Goal: Task Accomplishment & Management: Complete application form

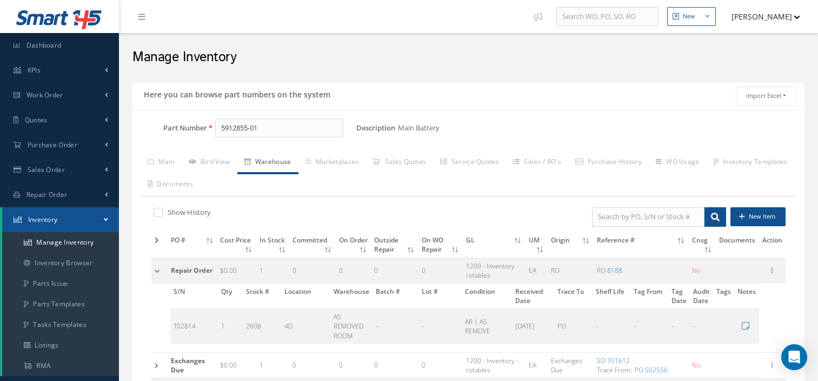
scroll to position [428, 0]
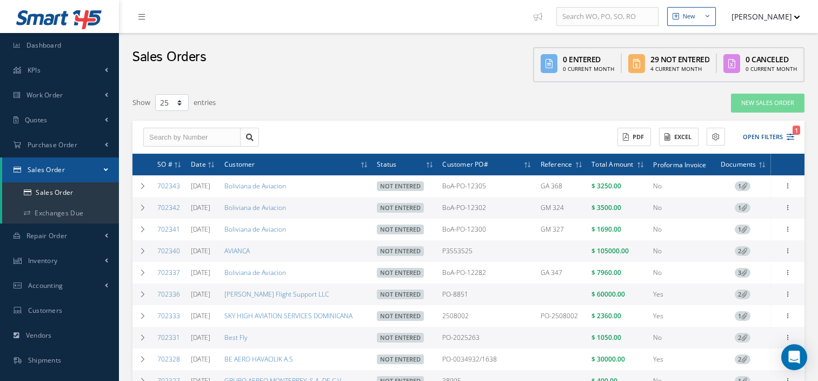
select select "25"
drag, startPoint x: 62, startPoint y: 122, endPoint x: 25, endPoint y: 122, distance: 36.8
click at [25, 122] on span "Quotes" at bounding box center [36, 119] width 23 height 9
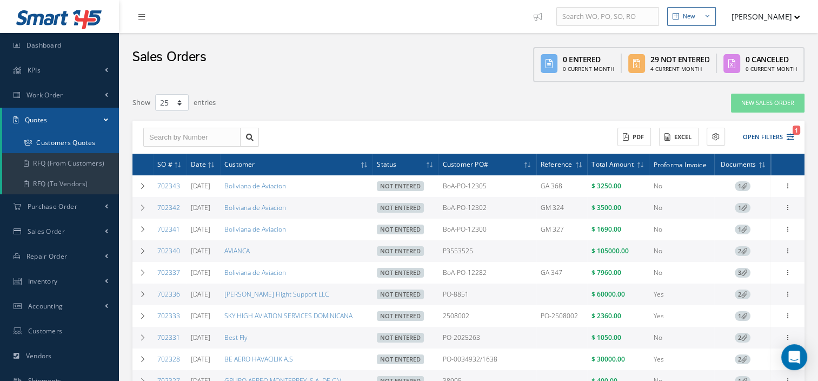
click at [56, 145] on link "Customers Quotes" at bounding box center [60, 143] width 117 height 21
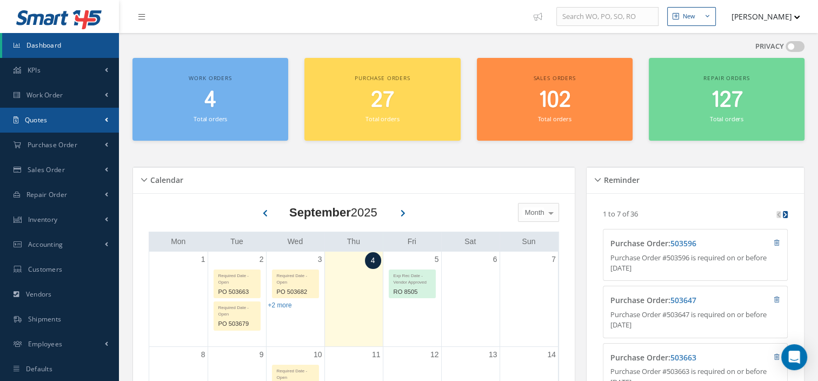
click at [39, 117] on span "Quotes" at bounding box center [36, 119] width 23 height 9
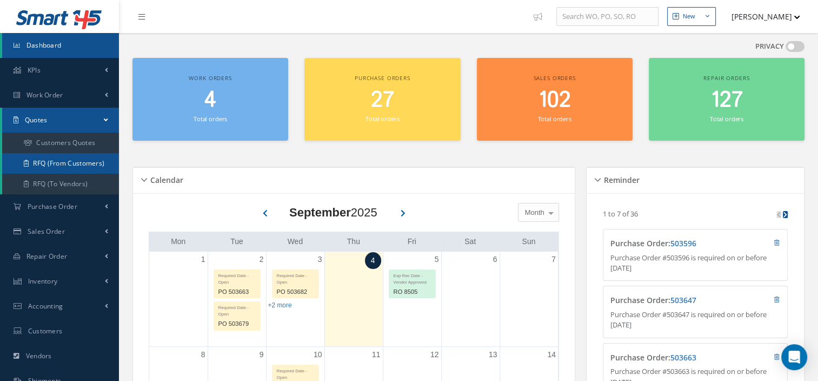
click at [56, 153] on link "RFQ (From Customers)" at bounding box center [60, 163] width 117 height 21
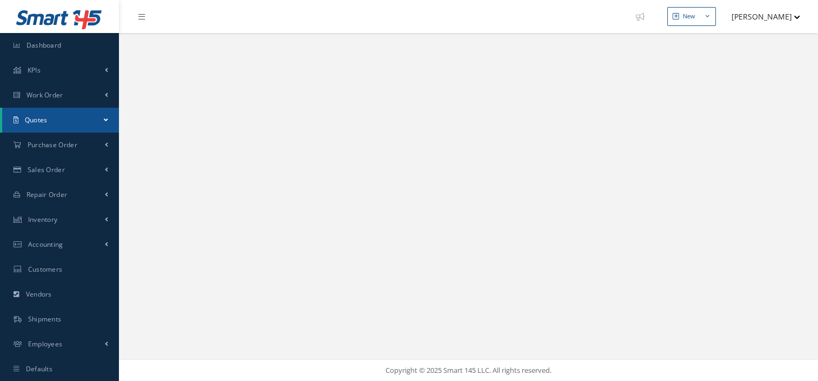
select select "25"
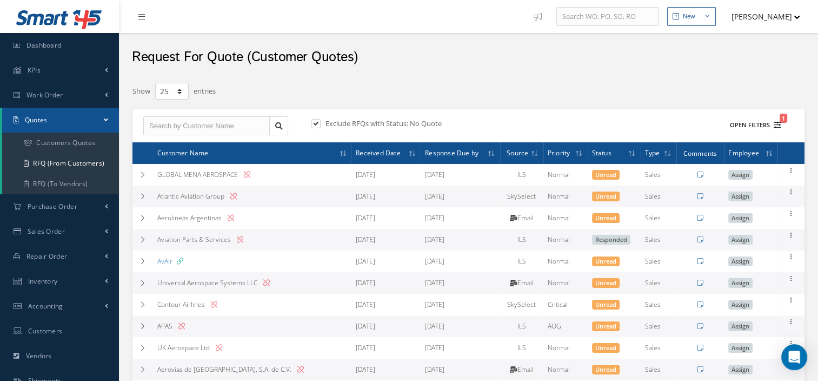
click at [763, 125] on button "Open Filters 1" at bounding box center [751, 125] width 61 height 18
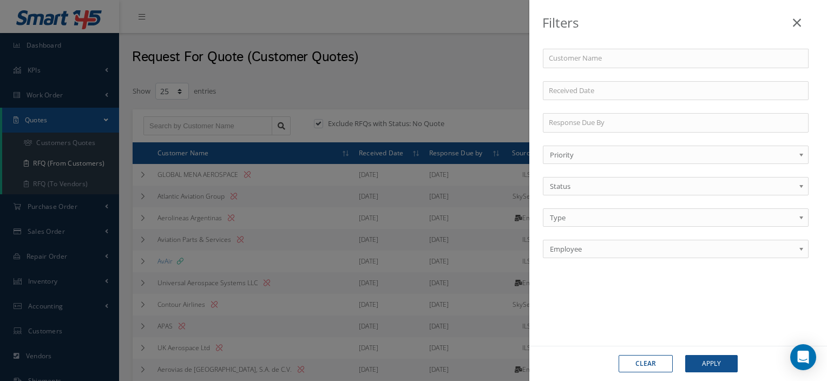
click at [486, 66] on div "Filters Customer Name All Priorities Normal AOG Critical Priority All Statuses …" at bounding box center [413, 190] width 827 height 381
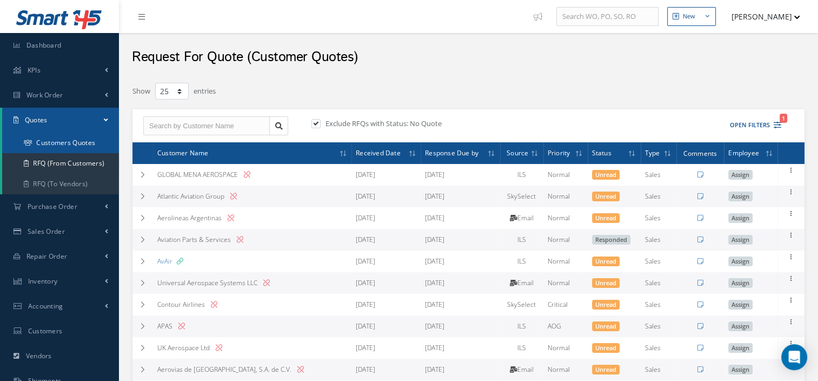
click at [67, 140] on link "Customers Quotes" at bounding box center [60, 143] width 117 height 21
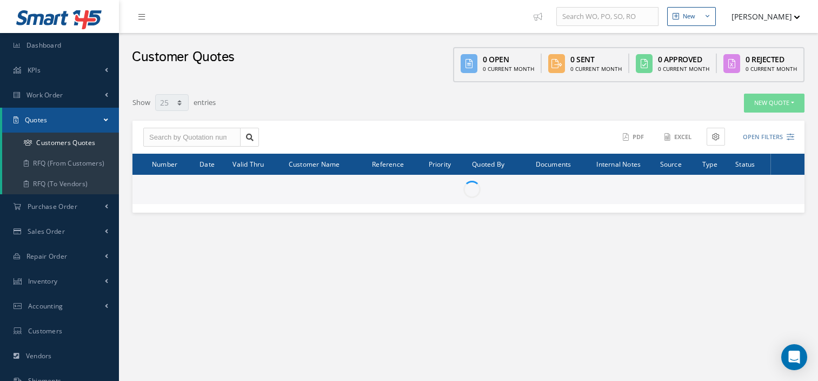
select select "25"
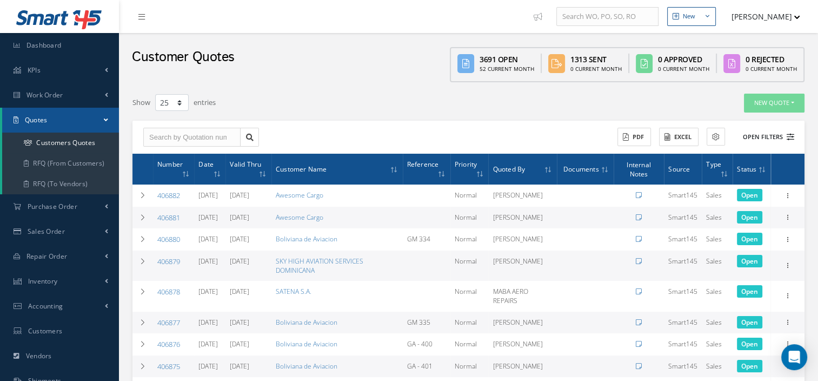
click at [757, 133] on button "Open Filters" at bounding box center [763, 137] width 61 height 18
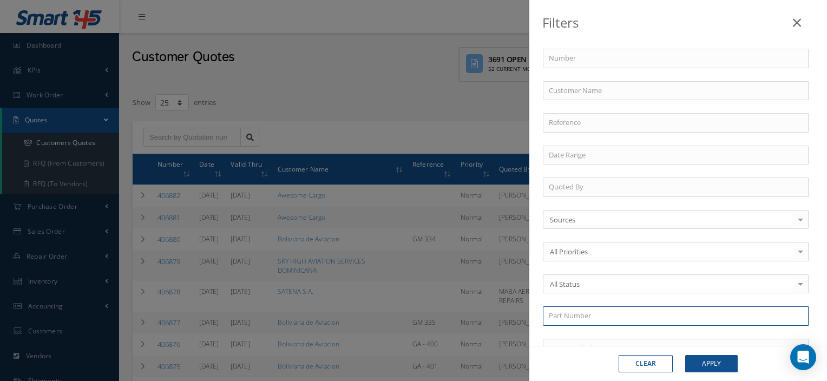
click at [570, 312] on input "text" at bounding box center [676, 315] width 266 height 19
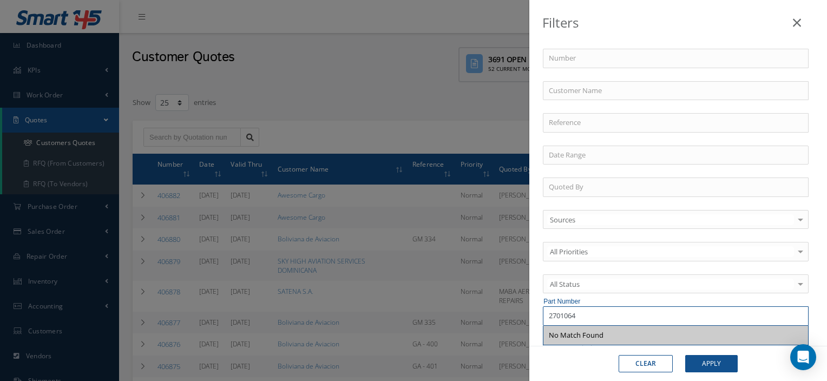
type input "2701064"
click at [278, 61] on div "Filters Number Customer Name Reference Quoted By Sources Sources Smart145 Rotab…" at bounding box center [413, 190] width 827 height 381
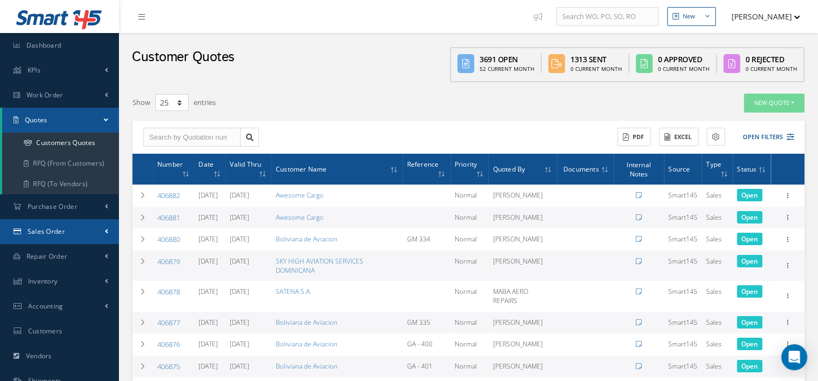
click at [39, 233] on span "Sales Order" at bounding box center [46, 231] width 37 height 9
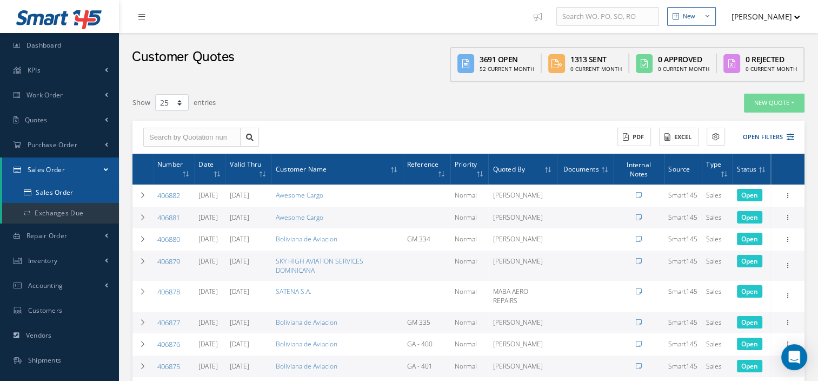
click at [54, 195] on link "Sales Order" at bounding box center [60, 192] width 117 height 21
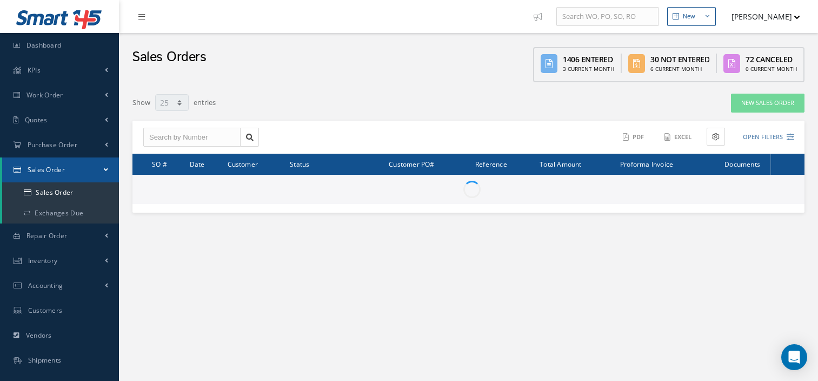
select select "25"
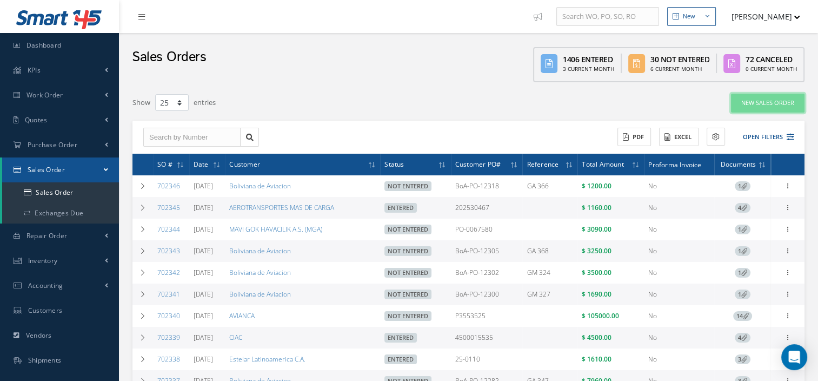
click at [749, 104] on link "New Sales Order" at bounding box center [768, 103] width 74 height 19
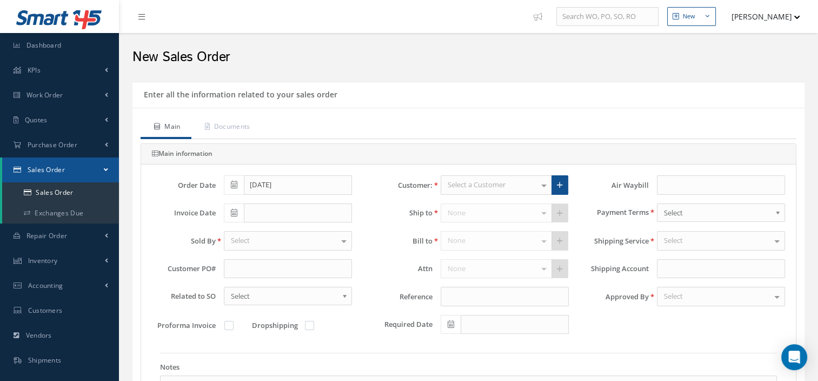
click at [513, 187] on div "Select a Customer" at bounding box center [496, 184] width 111 height 19
click at [573, 185] on div "Select a Customer MABA AERO LLC 21 AIR ABR AVIATION LEASING, LLC AD Aircraft Su…" at bounding box center [505, 184] width 144 height 19
click at [563, 184] on link at bounding box center [560, 184] width 17 height 19
type input "0"
type input "100"
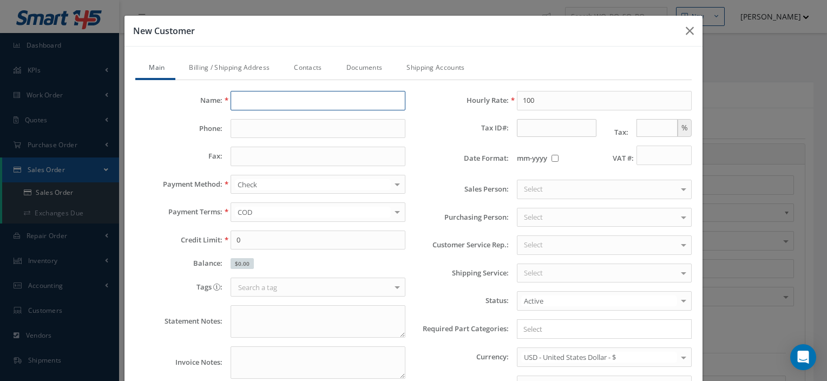
click at [305, 97] on input "text" at bounding box center [317, 100] width 175 height 19
drag, startPoint x: 356, startPoint y: 99, endPoint x: 447, endPoint y: 104, distance: 90.5
click at [447, 104] on div "Name: COMPONENT OVERHAUL SERVICES CORP3054063885 Phone: Fax: Payment Method: Ch…" at bounding box center [413, 270] width 572 height 359
type input "COMPONENT OVERHAUL SERVICES CORP"
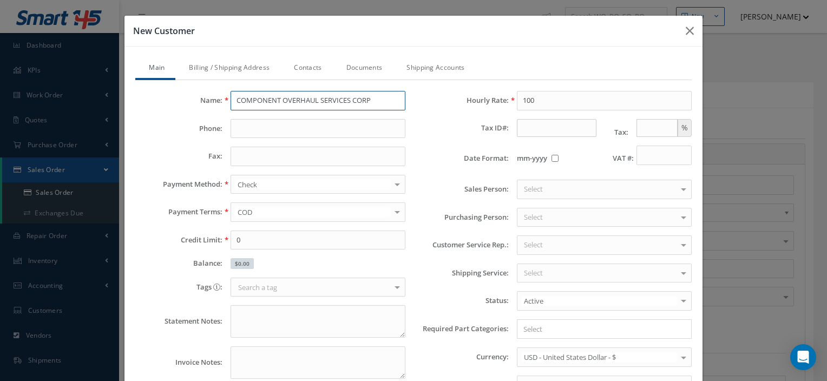
scroll to position [0, 0]
click at [274, 129] on input "text" at bounding box center [317, 128] width 175 height 19
paste input "3054063885"
type input "3054063885"
click at [275, 190] on div "Check" at bounding box center [317, 184] width 175 height 19
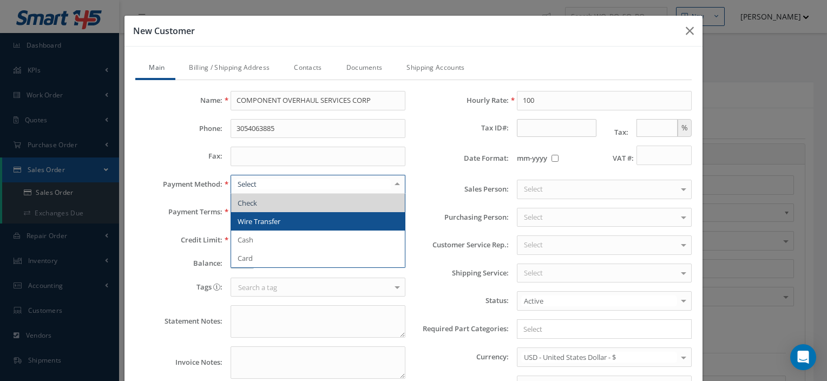
click at [262, 224] on span "Wire Transfer" at bounding box center [258, 221] width 43 height 10
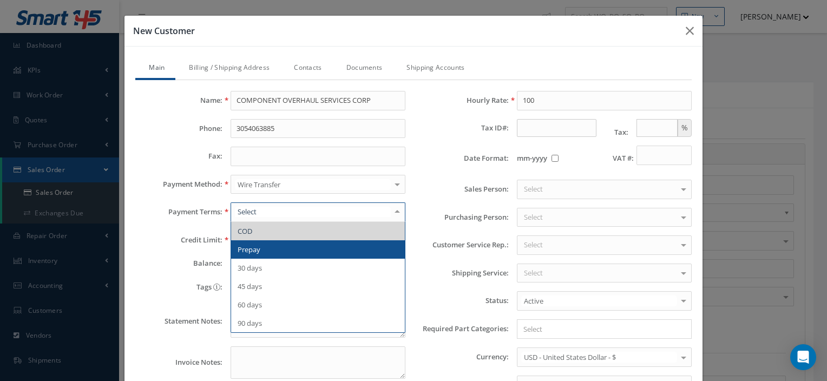
drag, startPoint x: 259, startPoint y: 262, endPoint x: 253, endPoint y: 246, distance: 17.3
click at [253, 246] on ul "COD Prepay 30 days 45 days 60 days 90 days No elements found. List is empty." at bounding box center [318, 277] width 174 height 110
click at [253, 246] on span "Prepay" at bounding box center [248, 249] width 23 height 10
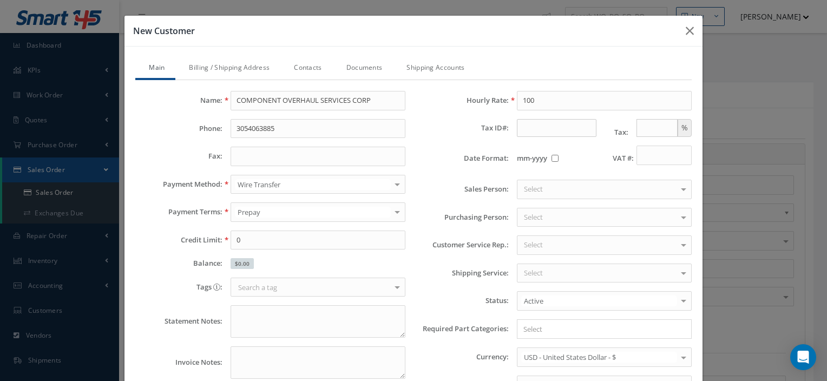
click at [543, 181] on div "Select" at bounding box center [604, 189] width 175 height 19
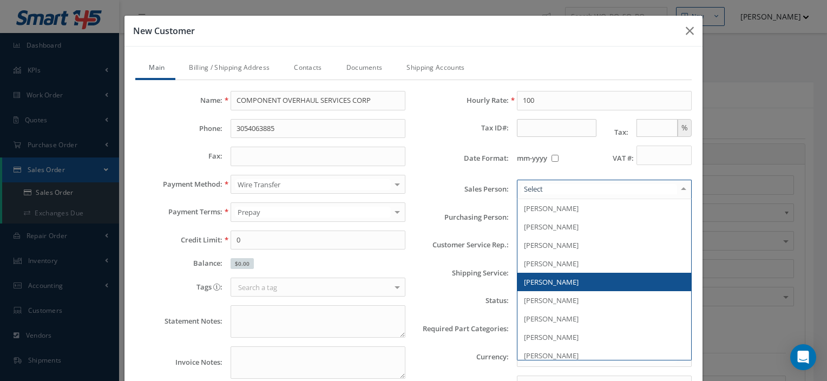
click at [543, 285] on span "[PERSON_NAME]" at bounding box center [551, 282] width 55 height 10
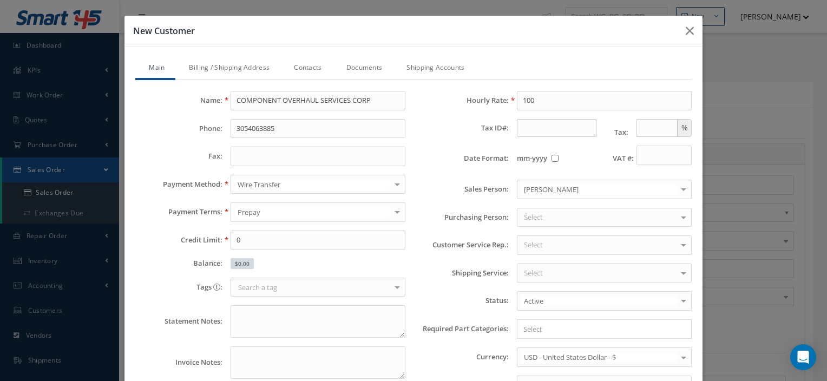
click at [193, 72] on link "Billing / Shipping Address" at bounding box center [227, 68] width 105 height 23
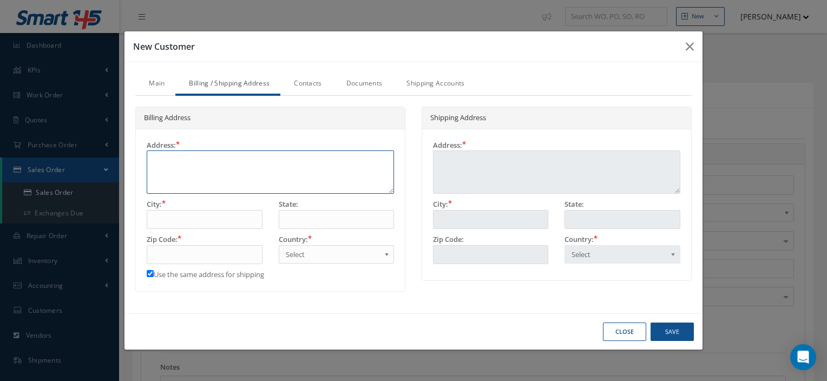
click at [187, 164] on textarea at bounding box center [270, 171] width 247 height 43
type textarea "6"
type textarea "68"
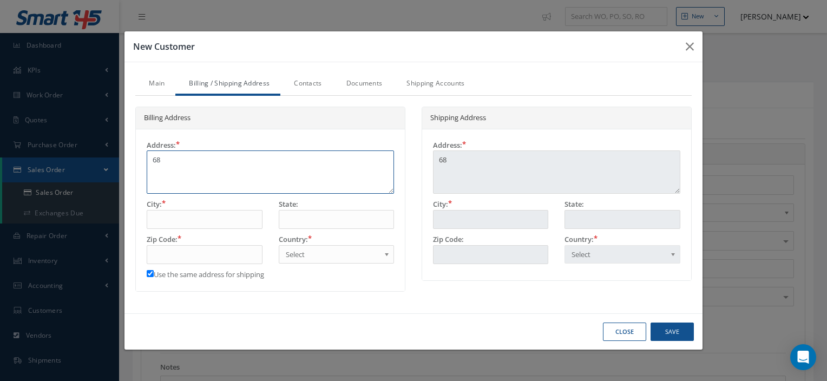
type textarea "689"
type textarea "6891"
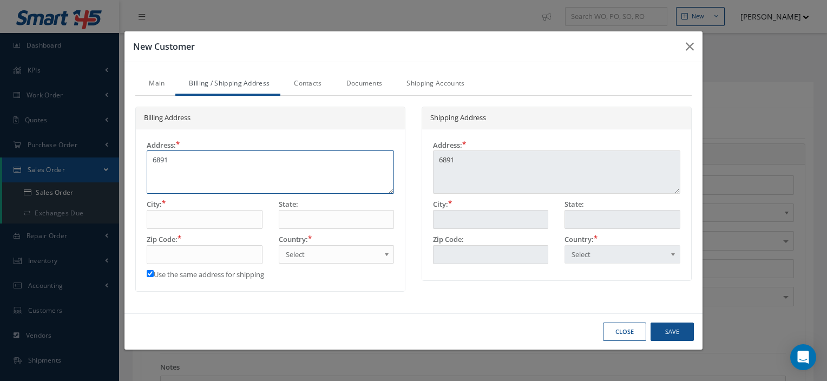
type textarea "6891"
type textarea "6891 N"
type textarea "6891 NW"
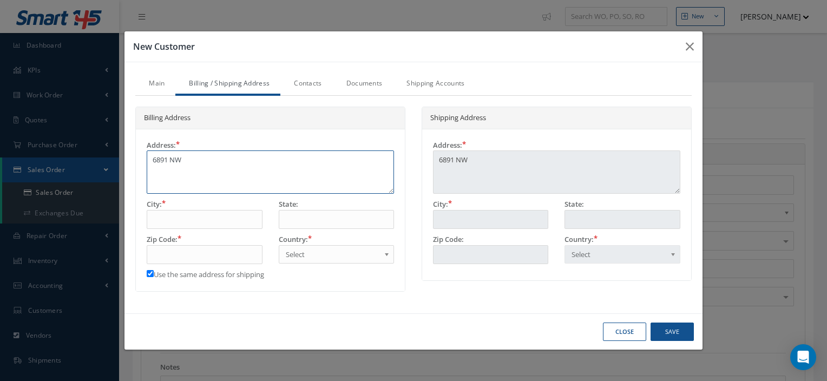
type textarea "6891 NW"
type textarea "6891 NW 7"
type textarea "6891 NW 74"
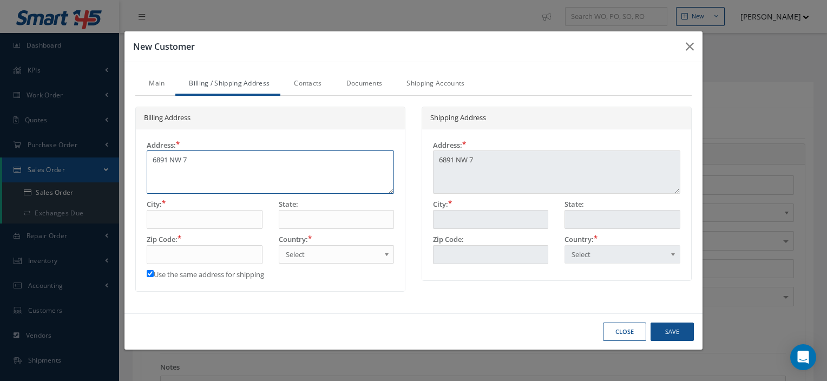
type textarea "6891 NW 74"
type textarea "6891 NW 74T"
type textarea "6891 NW 74TH"
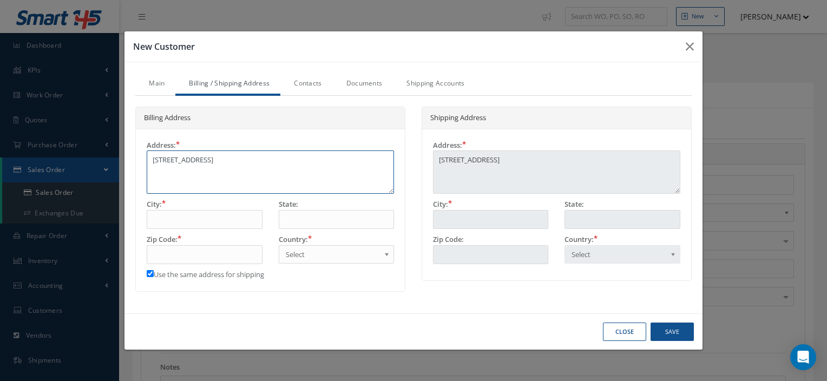
type textarea "6891 NW 74TH"
type textarea "6891 NW 74TH S"
type textarea "6891 NW 74TH ST"
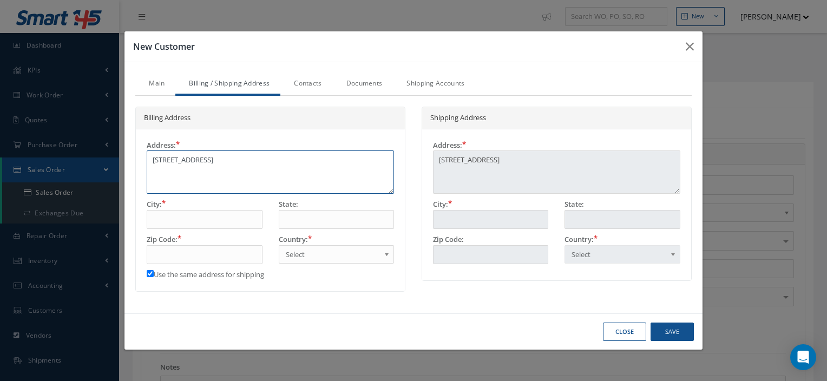
type textarea "6891 NW 74TH ST"
type textarea "6891 NW 74TH ST S"
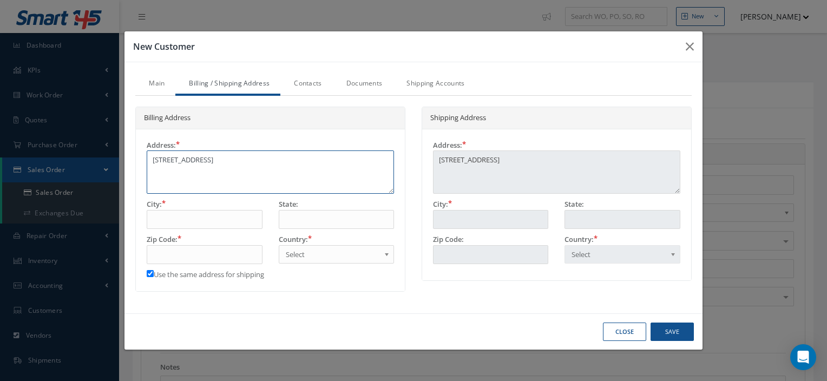
type textarea "6891 NW 74TH ST SU"
type textarea "6891 NW 74TH ST SUI"
type textarea "6891 NW 74TH ST SUIT"
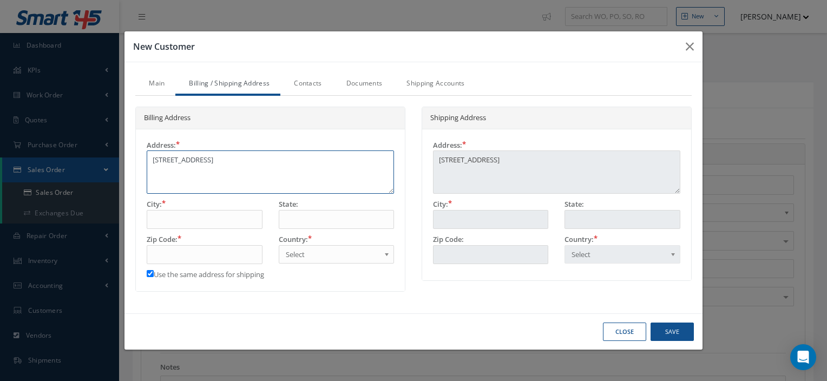
type textarea "6891 NW 74TH ST SUIT"
type textarea "6891 NW 74TH ST SUITE"
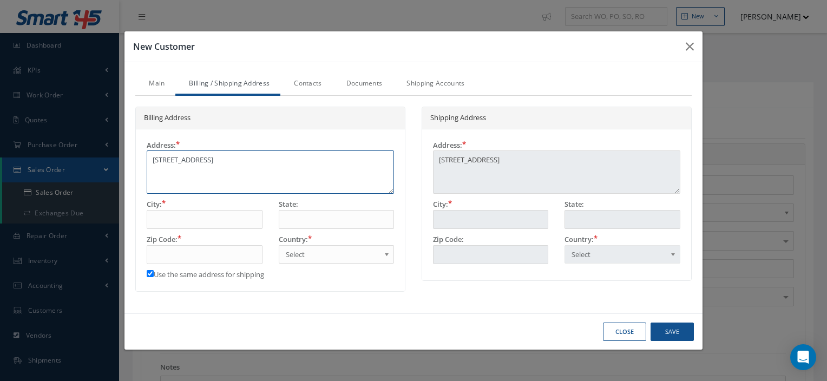
type textarea "6891 NW 74TH ST SUITE B"
click at [158, 215] on input "text" at bounding box center [204, 219] width 115 height 19
type input "M"
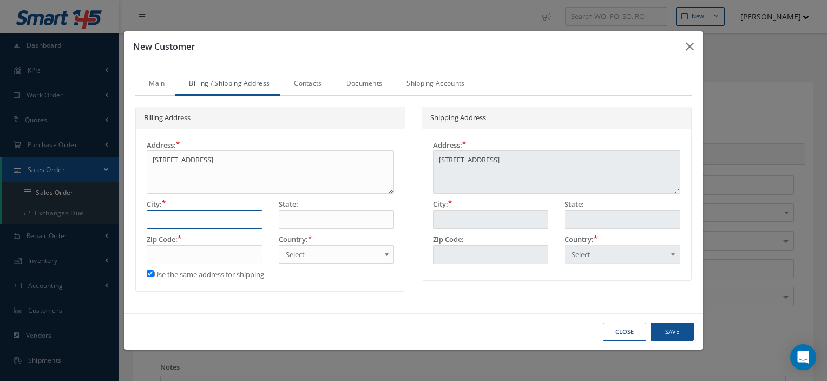
type input "M"
type input "ME"
type input "MED"
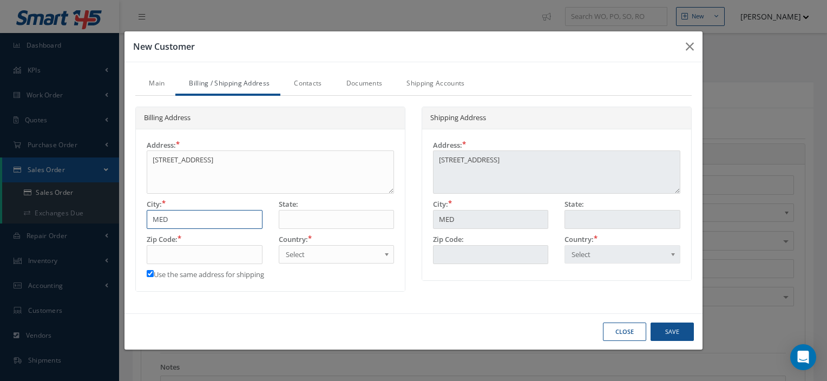
type input "MEDL"
type input "MEDLE"
type input "MEDLEY"
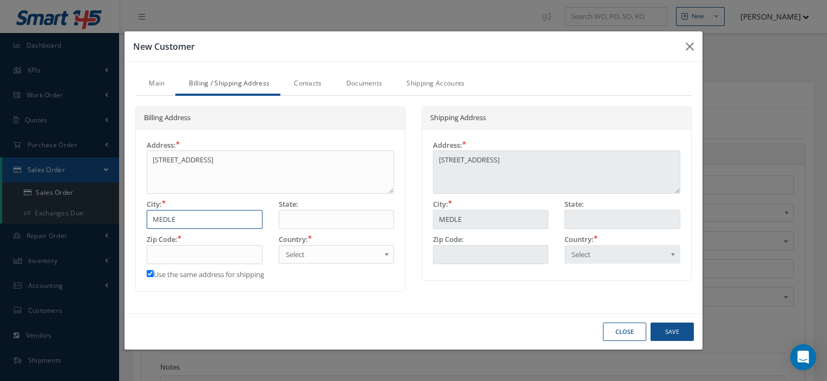
type input "MEDLEY"
click at [298, 219] on input "text" at bounding box center [336, 219] width 115 height 19
type input "F"
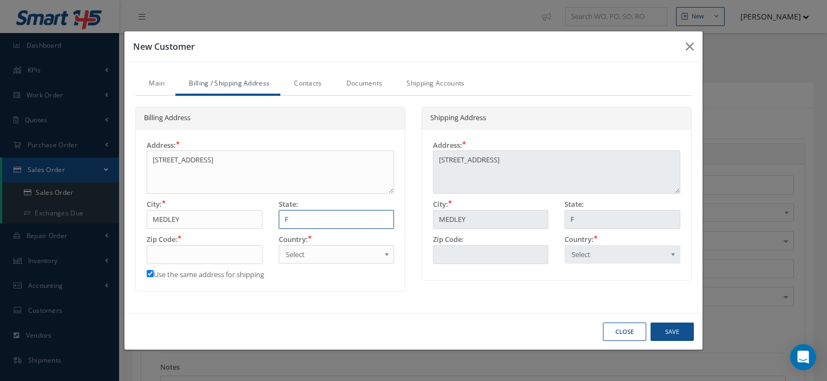
type input "FL"
click at [217, 257] on input "text" at bounding box center [204, 254] width 115 height 19
type input "3"
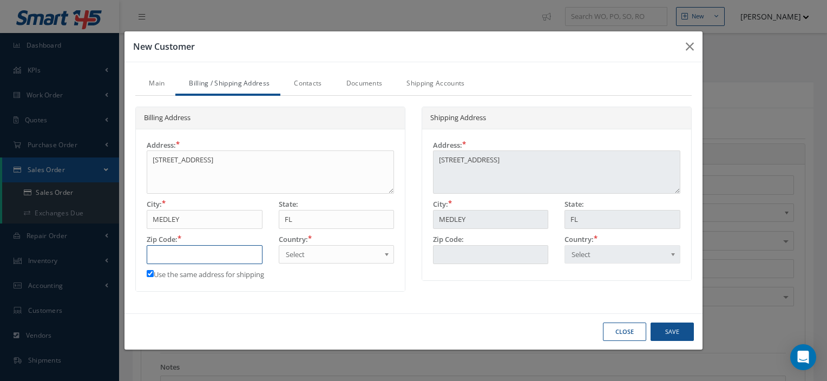
type input "3"
type input "33"
type input "331"
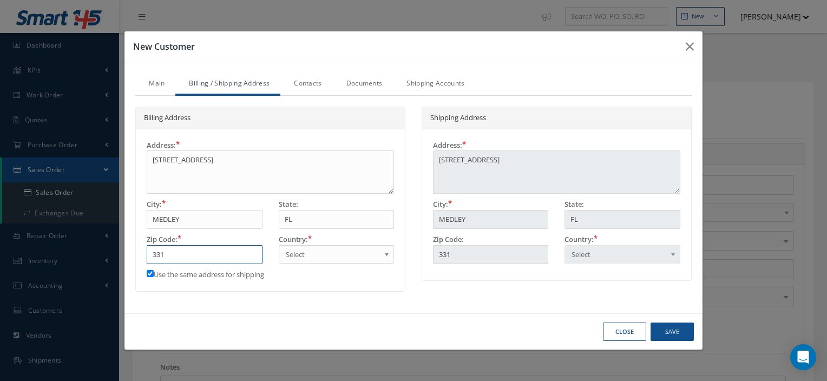
type input "3316"
type input "33166"
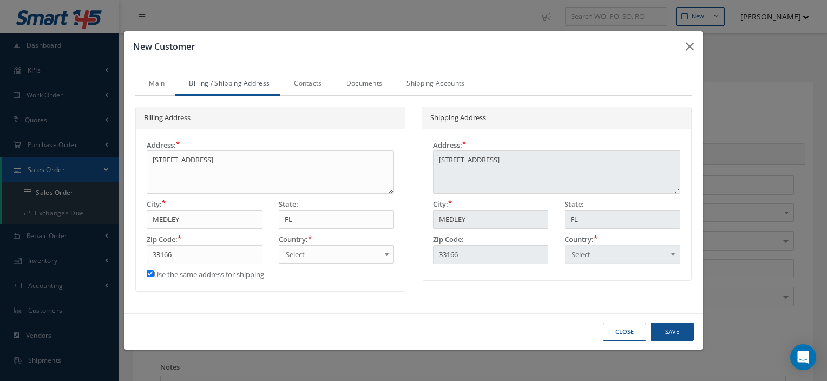
click at [308, 252] on span "Select" at bounding box center [333, 254] width 94 height 13
click at [306, 88] on link "Contacts" at bounding box center [306, 84] width 52 height 23
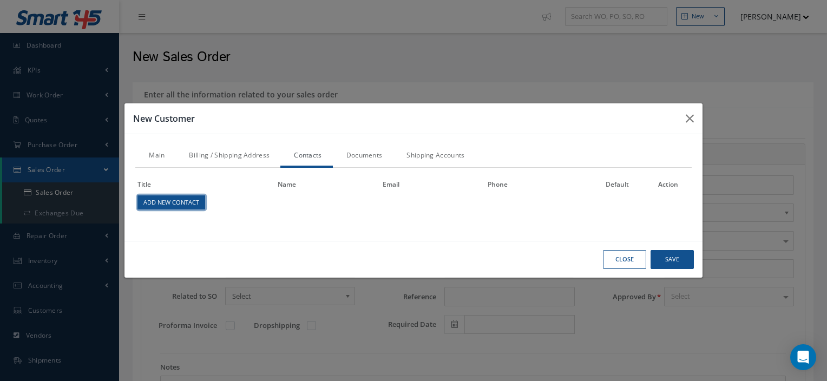
click at [180, 199] on link "Add New Contact" at bounding box center [171, 202] width 67 height 14
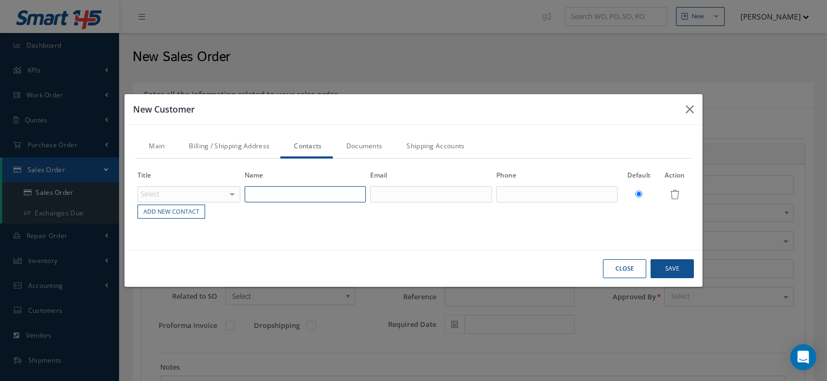
click at [266, 189] on input "text" at bounding box center [304, 194] width 121 height 16
type input "CAROLINA SISQUELLA"
click at [385, 193] on input "text" at bounding box center [430, 194] width 121 height 16
type input "carolina@componentoh.com"
drag, startPoint x: 554, startPoint y: 193, endPoint x: 530, endPoint y: 197, distance: 24.3
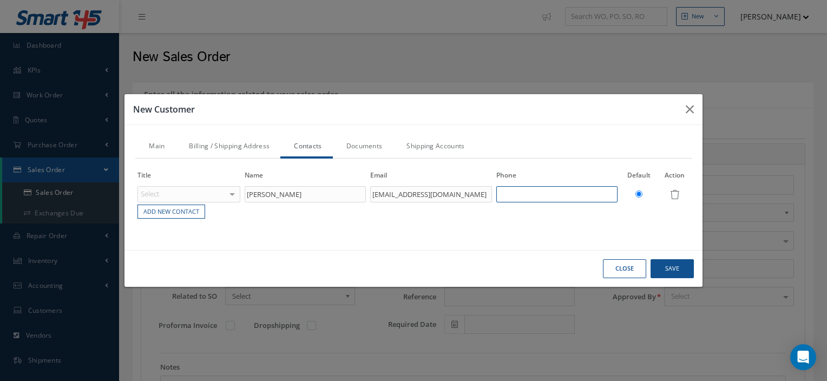
click at [530, 197] on input "text" at bounding box center [556, 194] width 121 height 16
type input "3054063885"
click at [437, 147] on link "Shipping Accounts" at bounding box center [434, 147] width 82 height 23
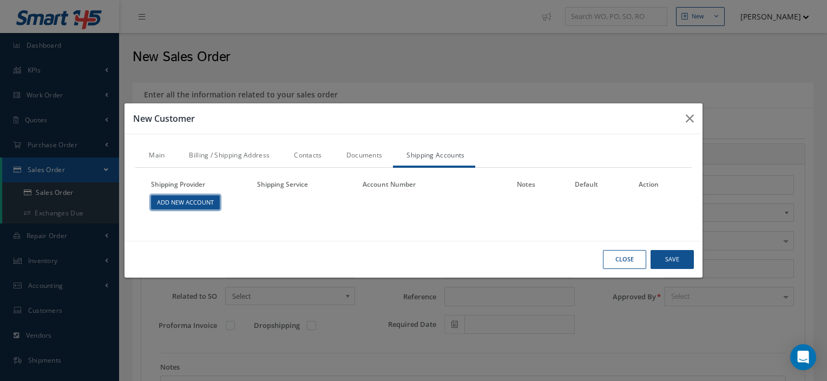
click at [169, 206] on link "Add New Account" at bounding box center [185, 202] width 69 height 15
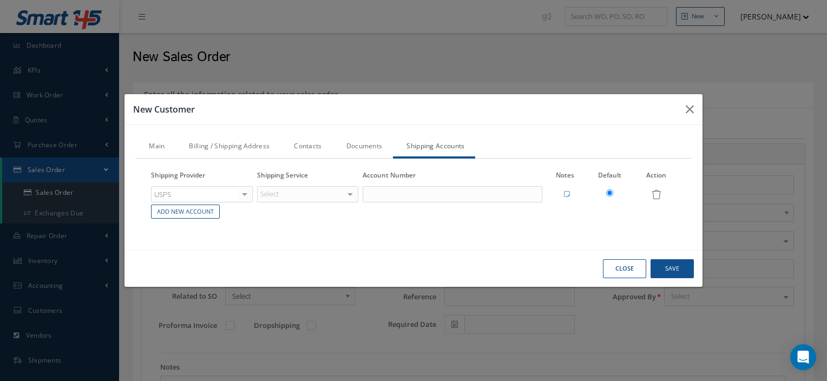
click at [188, 200] on div "USPS" at bounding box center [202, 194] width 102 height 16
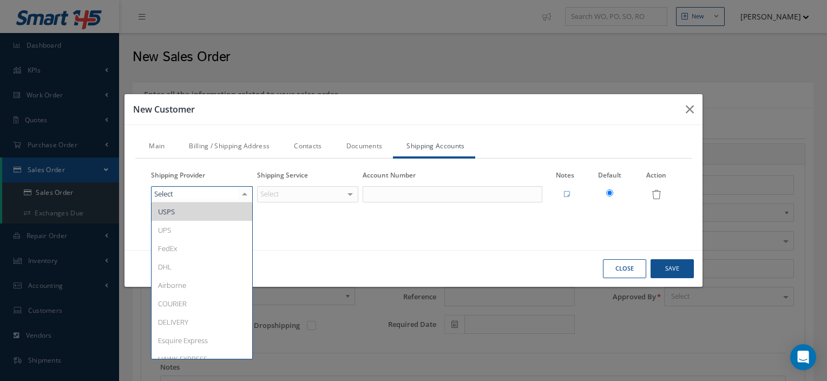
click at [188, 200] on div at bounding box center [202, 194] width 102 height 16
click at [163, 219] on span "USPS" at bounding box center [201, 211] width 101 height 18
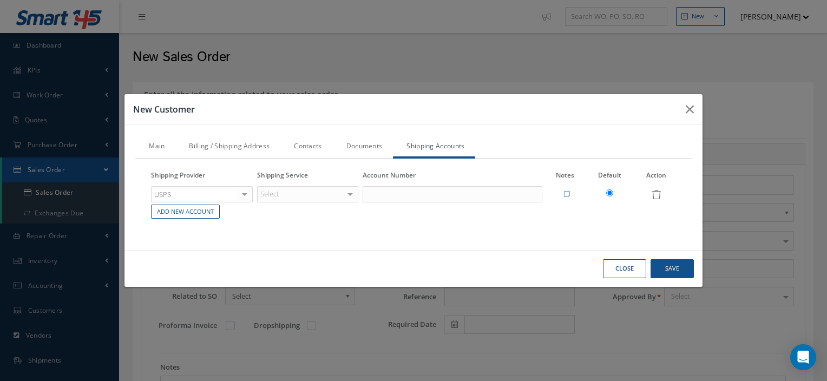
click at [163, 219] on td "Add New Account" at bounding box center [202, 211] width 106 height 17
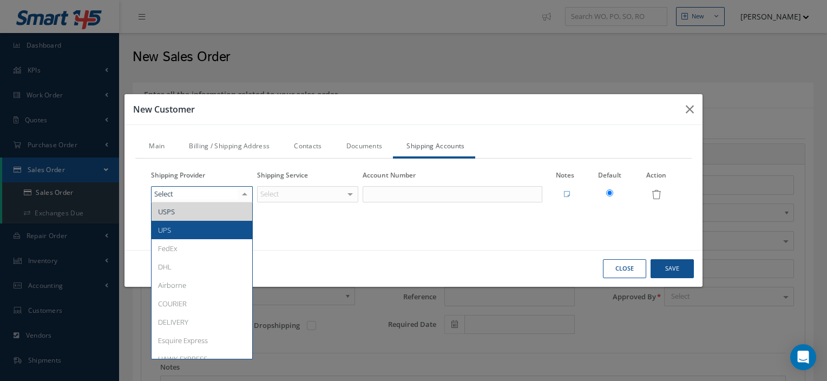
click at [167, 225] on span "UPS" at bounding box center [164, 230] width 13 height 10
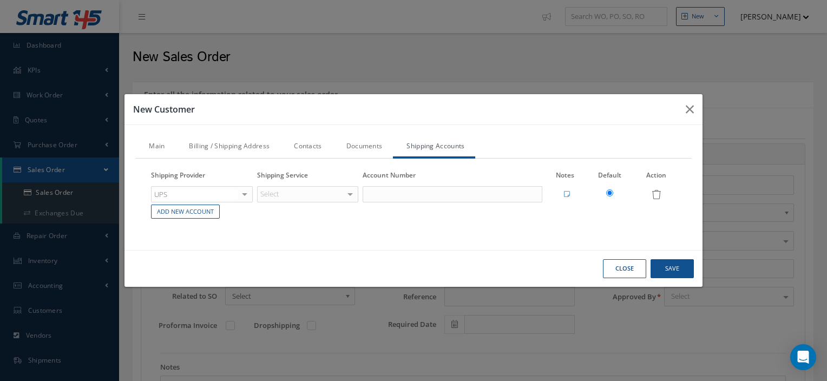
click at [298, 191] on div "Select" at bounding box center [308, 194] width 102 height 16
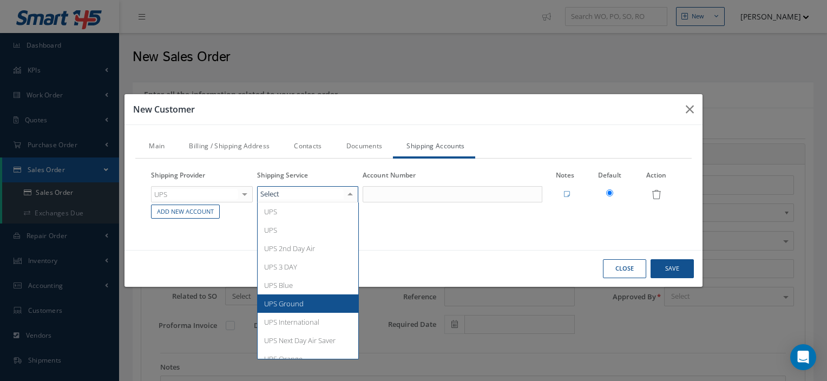
click at [282, 303] on span "UPS Ground" at bounding box center [283, 304] width 39 height 10
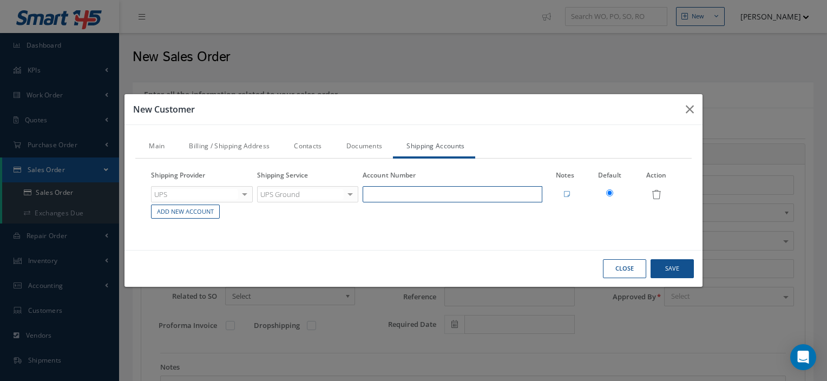
click at [389, 195] on input "text" at bounding box center [452, 194] width 180 height 16
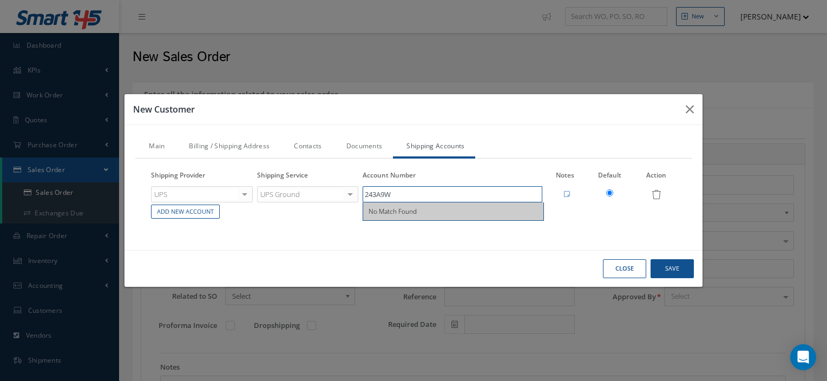
type input "243A9W"
click at [257, 271] on div "Close Save" at bounding box center [413, 268] width 578 height 37
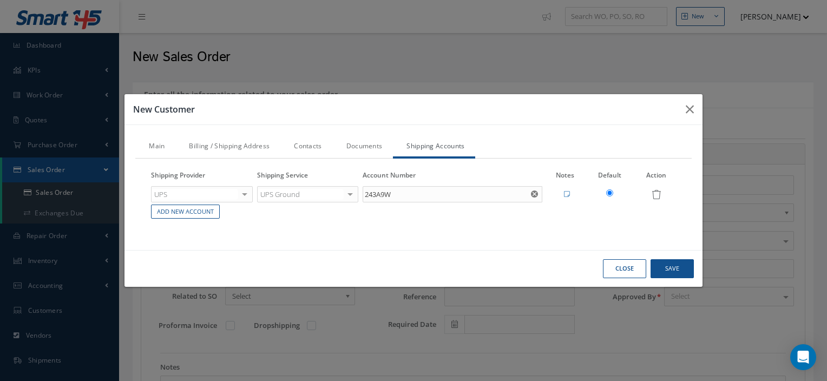
click at [306, 149] on link "Contacts" at bounding box center [306, 147] width 52 height 23
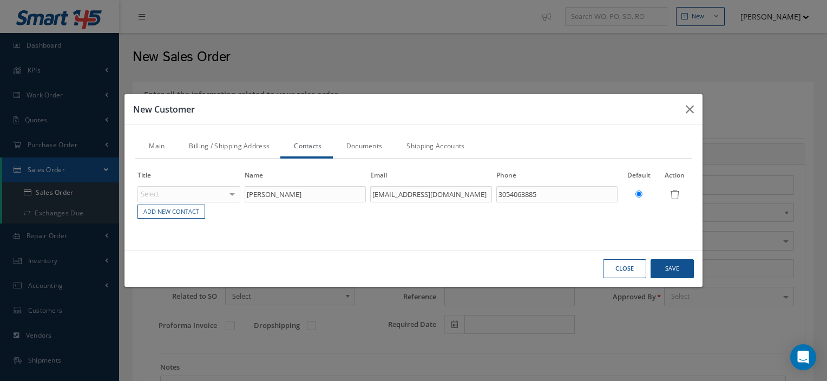
click at [369, 150] on link "Documents" at bounding box center [363, 147] width 61 height 23
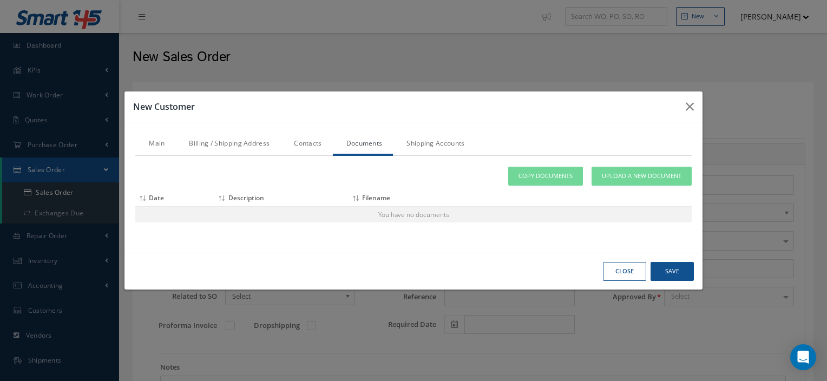
click at [236, 147] on link "Billing / Shipping Address" at bounding box center [227, 144] width 105 height 23
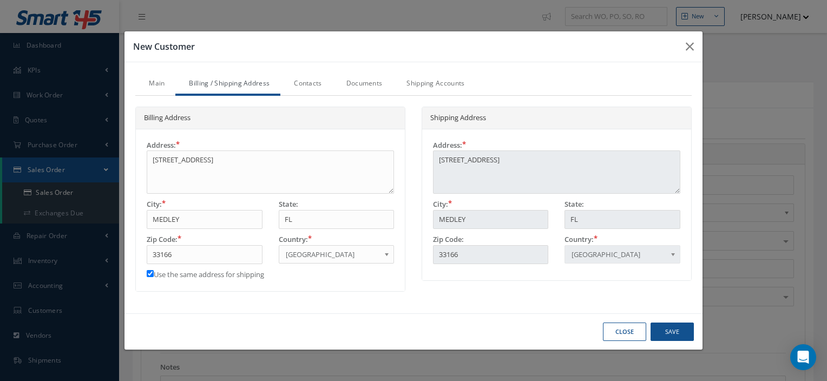
click at [160, 85] on link "Main" at bounding box center [155, 84] width 40 height 23
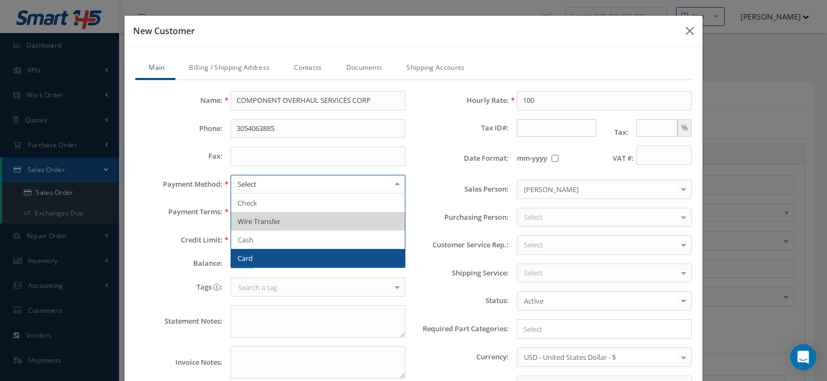
click at [252, 260] on span "Card" at bounding box center [318, 258] width 174 height 18
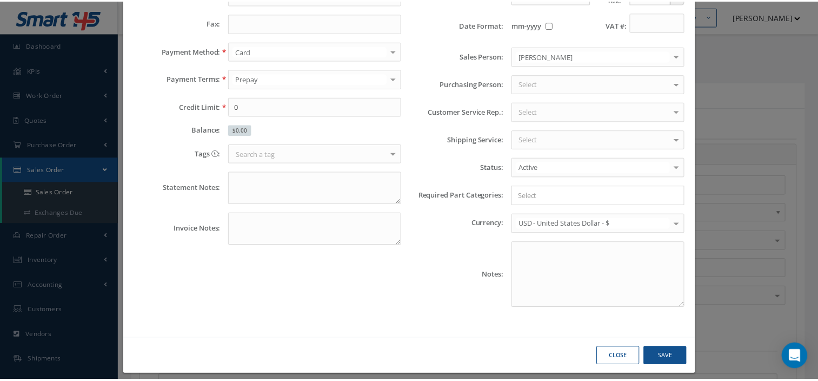
scroll to position [136, 0]
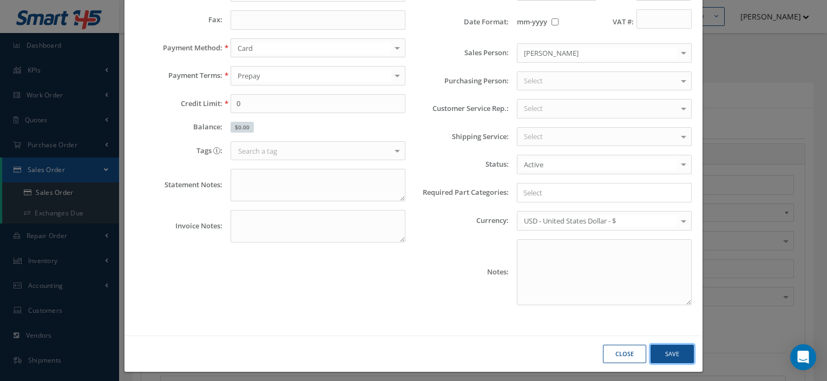
click at [669, 353] on button "Save" at bounding box center [671, 354] width 43 height 19
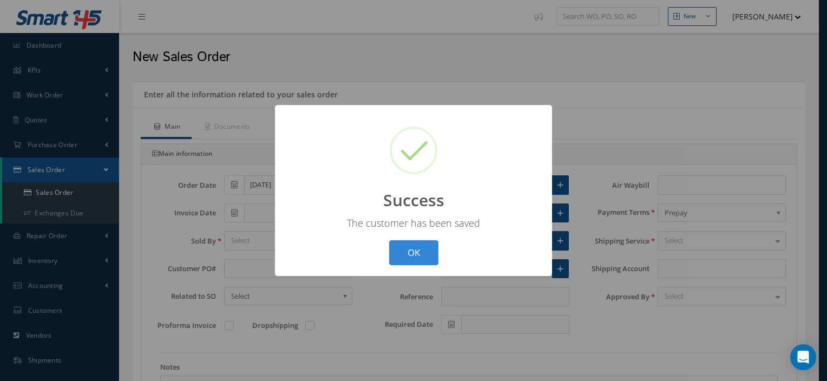
type input "243A9W"
click at [409, 247] on button "OK" at bounding box center [413, 252] width 49 height 25
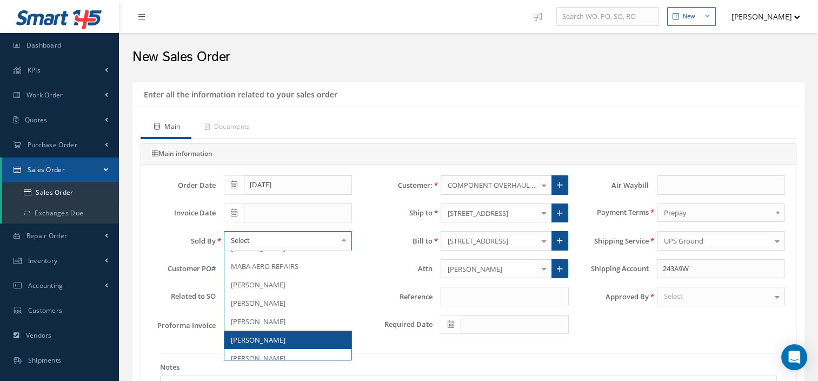
scroll to position [221, 0]
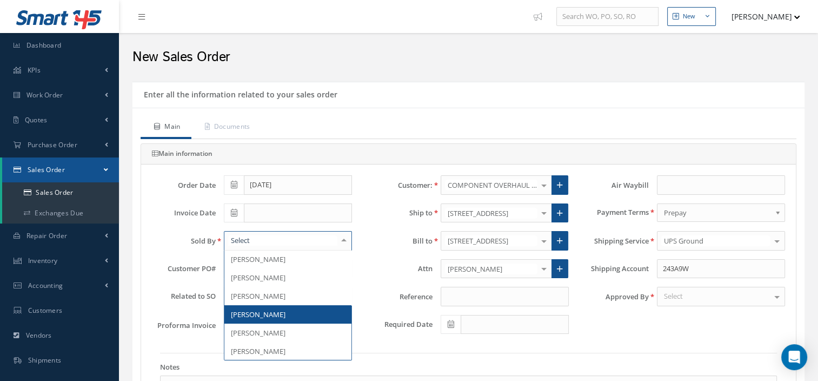
click at [282, 314] on span "[PERSON_NAME]" at bounding box center [258, 314] width 55 height 10
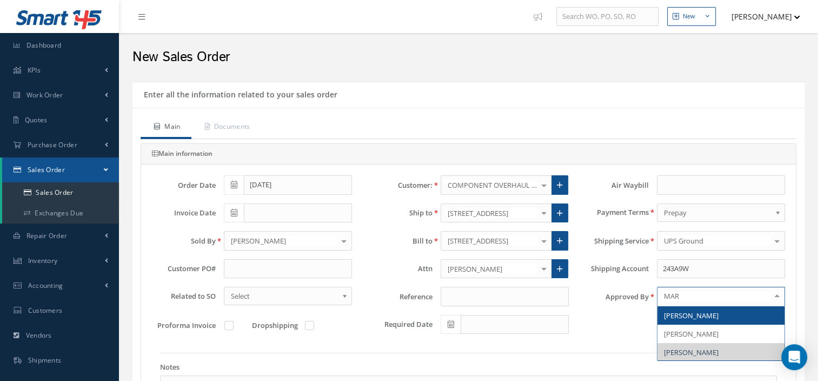
type input "MARI"
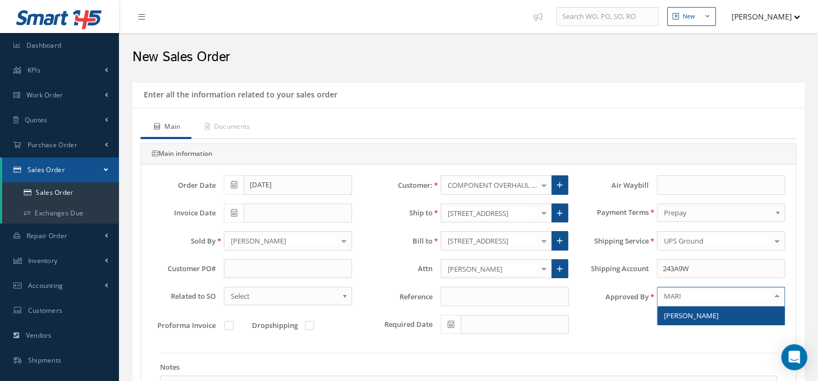
click at [675, 319] on span "[PERSON_NAME]" at bounding box center [721, 315] width 127 height 18
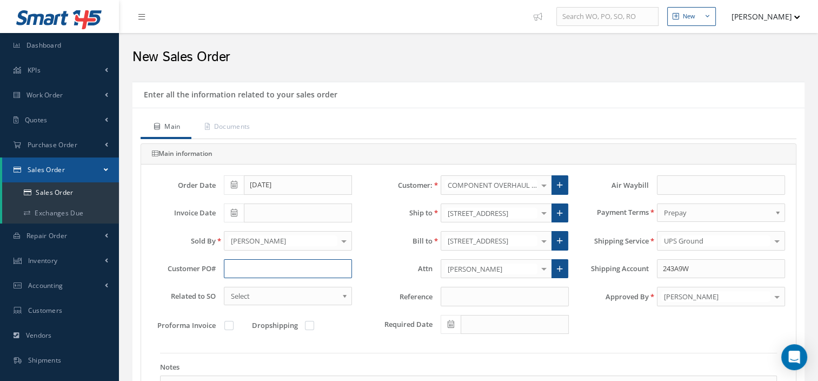
click at [281, 272] on input "text" at bounding box center [288, 268] width 128 height 19
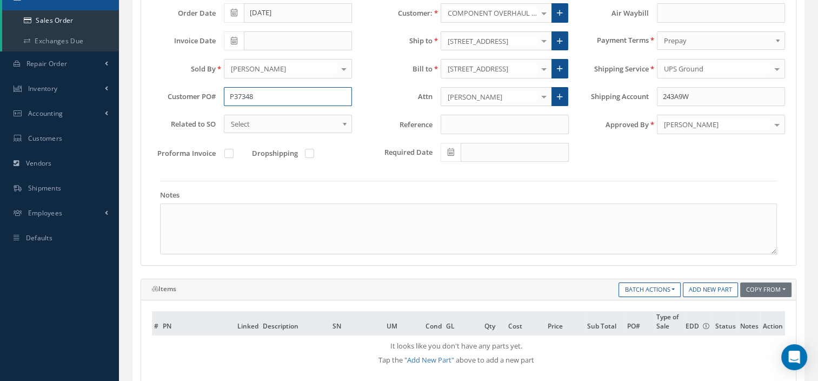
scroll to position [207, 0]
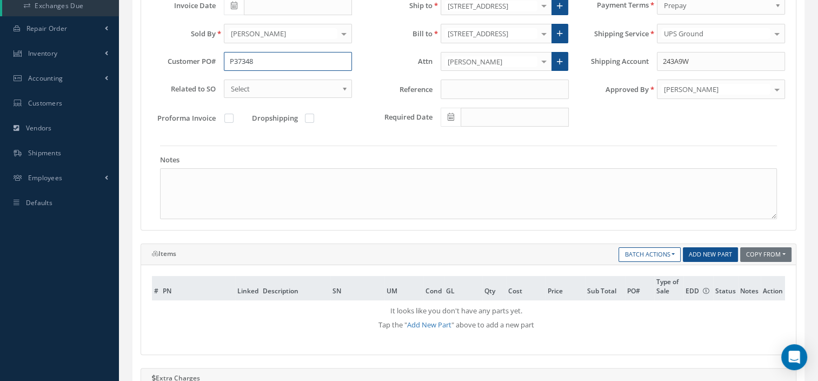
type input "P37348"
click at [712, 255] on link "Add New Part" at bounding box center [710, 254] width 55 height 15
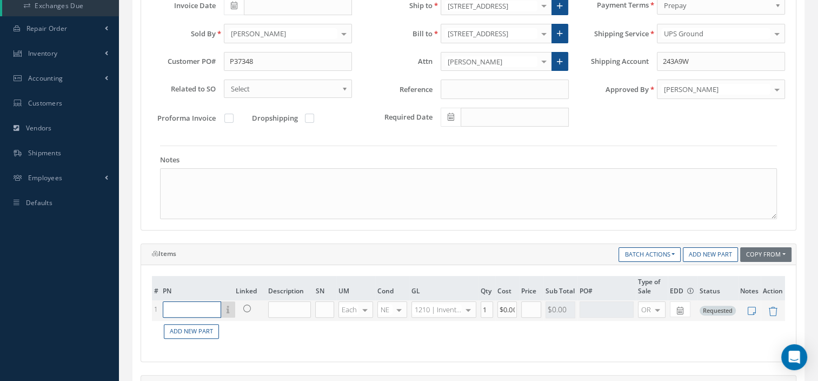
click at [188, 301] on input "text" at bounding box center [192, 309] width 58 height 16
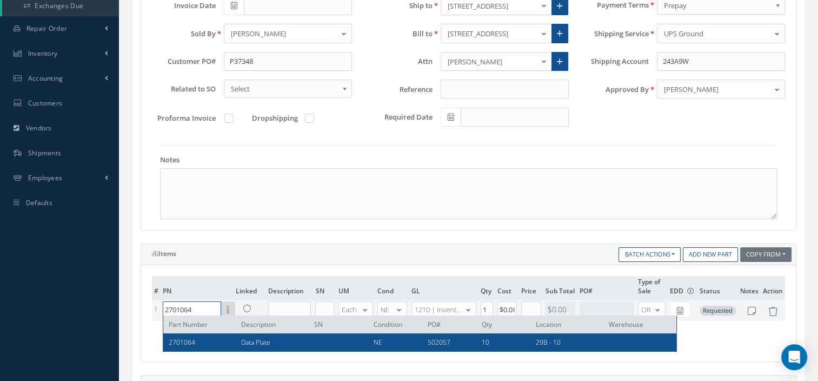
type input "2701064"
click at [227, 345] on div "2701064" at bounding box center [201, 342] width 65 height 9
type input "Data Plate"
type input "$25"
type input "$0"
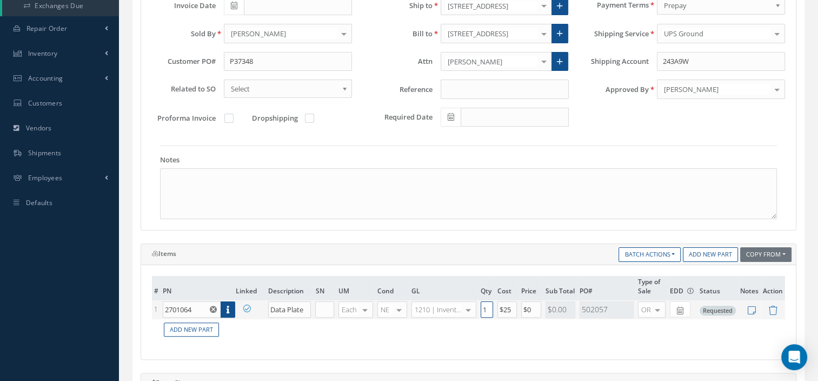
drag, startPoint x: 487, startPoint y: 305, endPoint x: 464, endPoint y: 305, distance: 22.7
click at [464, 305] on tr "1 2701064 Part Number Description SN Condition PO# Qty Location Warehouse Data …" at bounding box center [468, 309] width 633 height 19
type input "2"
drag, startPoint x: 533, startPoint y: 308, endPoint x: 489, endPoint y: 303, distance: 44.6
click at [489, 303] on tr "1 2701064 Part Number Description SN Condition PO# Qty Location Warehouse Data …" at bounding box center [468, 309] width 633 height 19
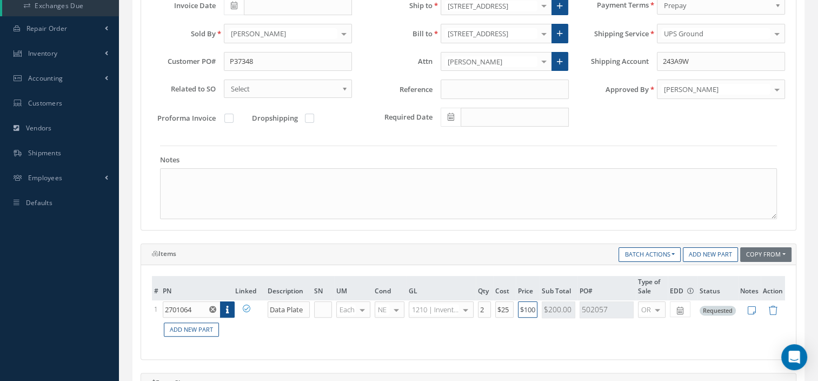
type input "$100"
click at [563, 346] on div "# PN Linked Description SN UM Cond GL Qty Cost Price Sub Total PO# Type of Sale…" at bounding box center [468, 312] width 655 height 95
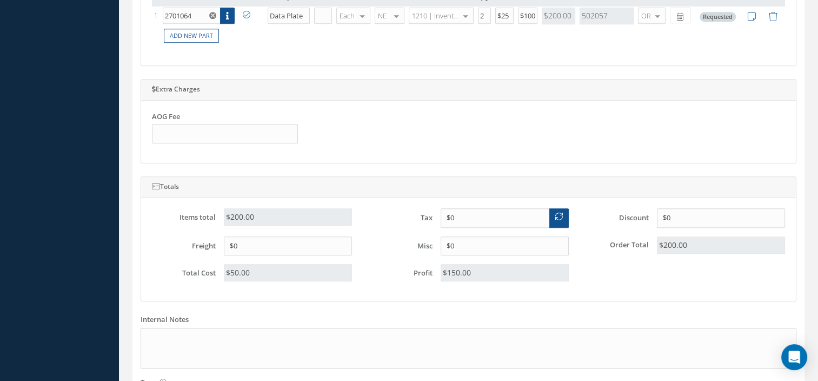
scroll to position [601, 0]
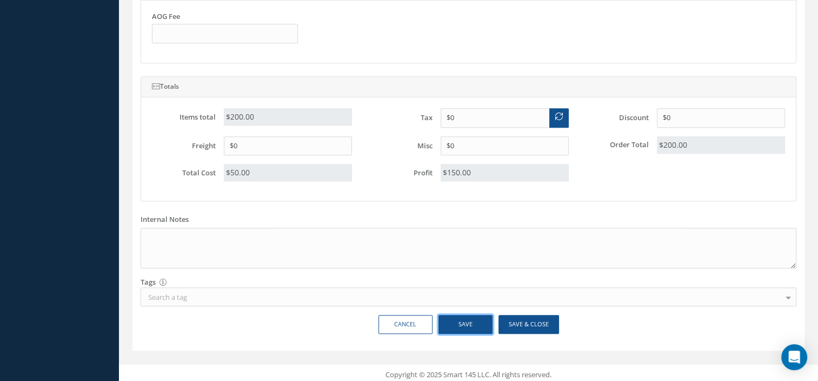
click at [474, 323] on button "Save" at bounding box center [466, 324] width 54 height 19
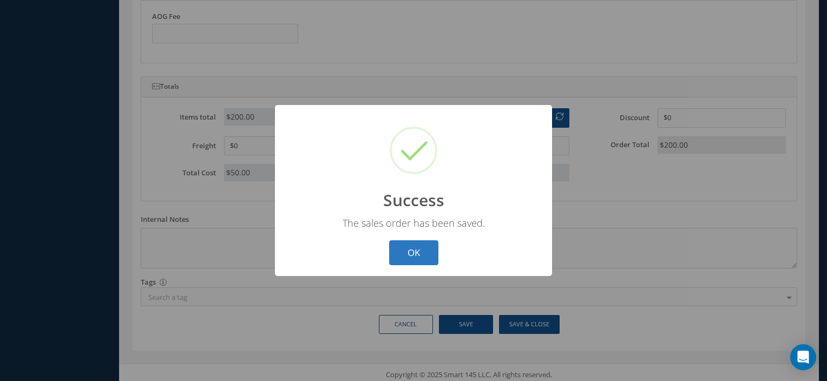
click at [408, 251] on button "OK" at bounding box center [413, 252] width 49 height 25
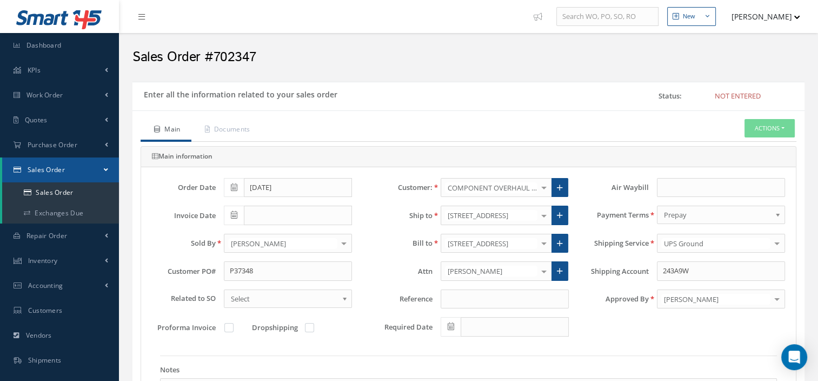
click at [396, 150] on div "Main information" at bounding box center [469, 158] width 650 height 17
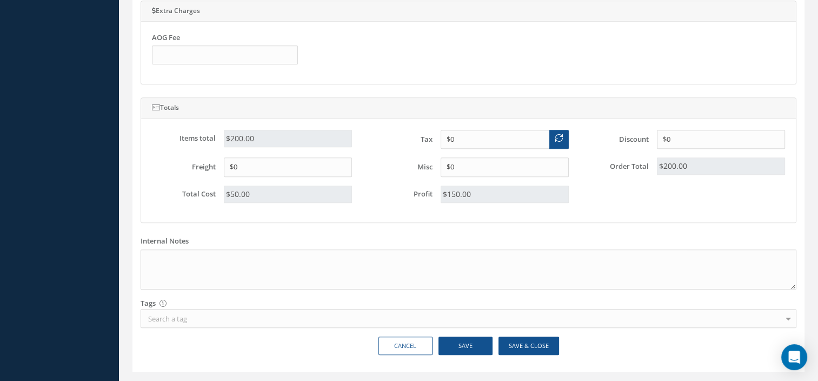
scroll to position [604, 0]
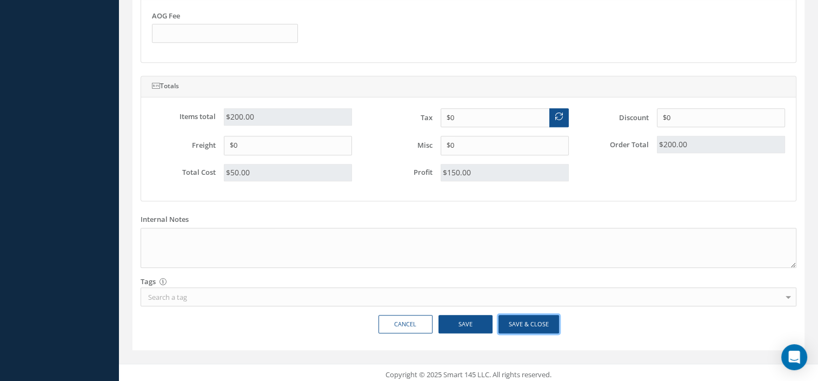
click at [537, 320] on button "Save & Close" at bounding box center [529, 324] width 61 height 19
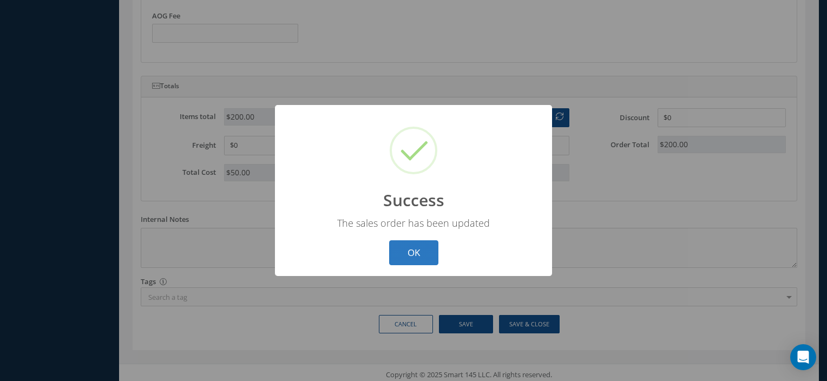
click at [410, 254] on button "OK" at bounding box center [413, 252] width 49 height 25
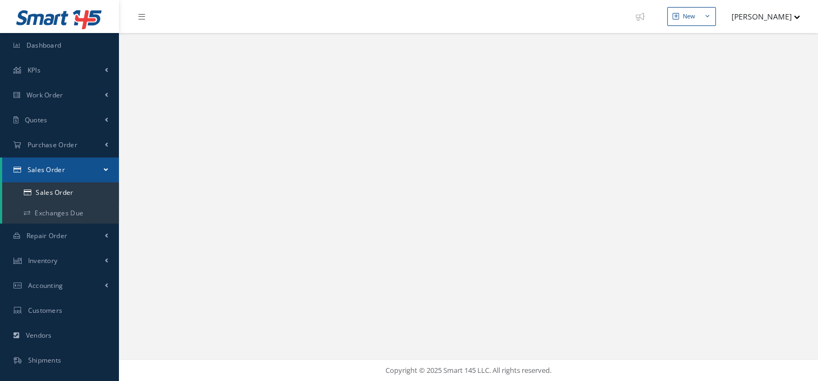
select select "25"
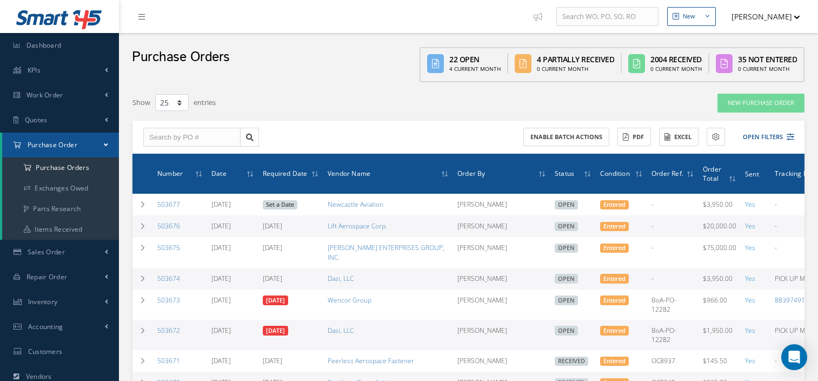
select select "25"
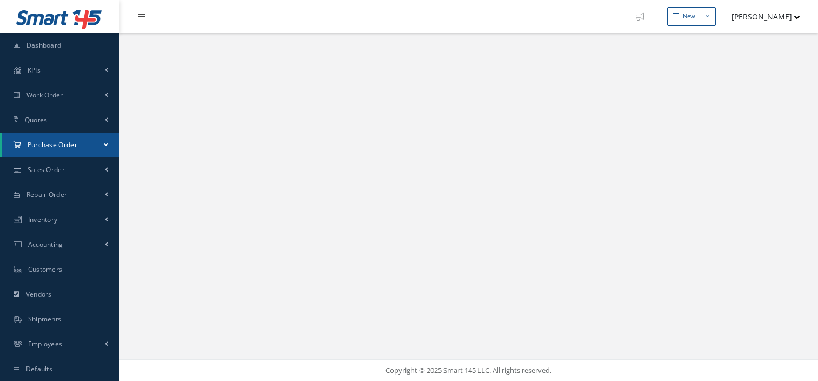
scroll to position [58, 0]
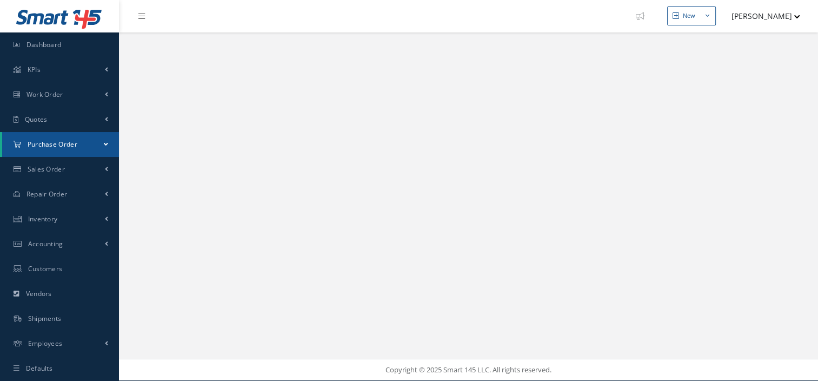
select select "25"
